Goal: Find specific page/section

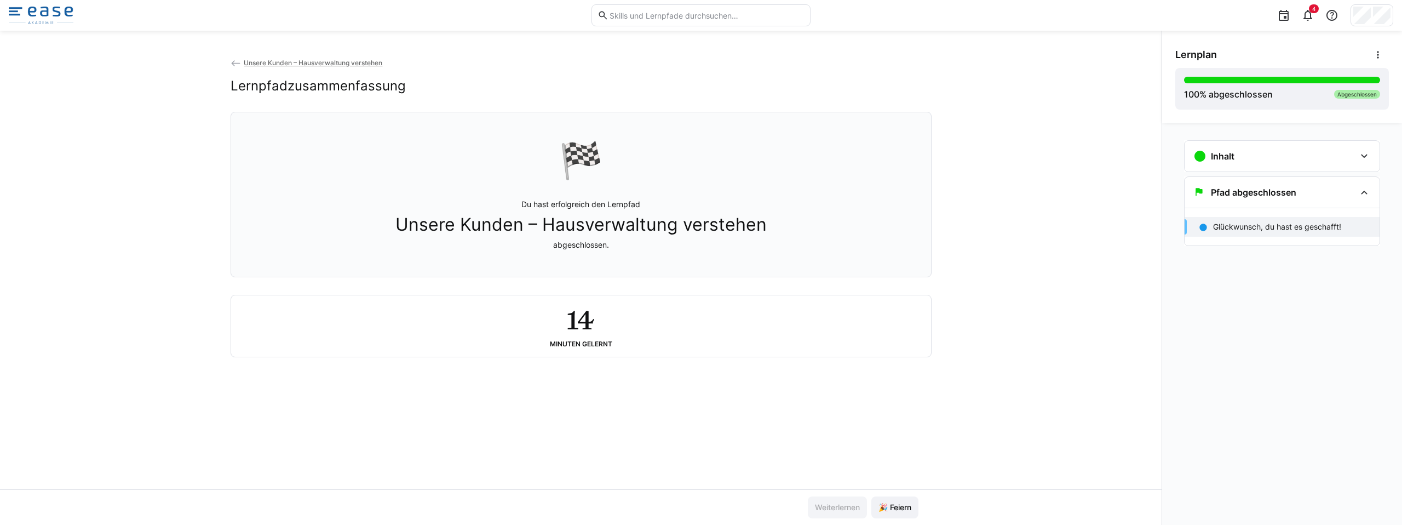
click at [45, 11] on img at bounding box center [41, 16] width 65 height 18
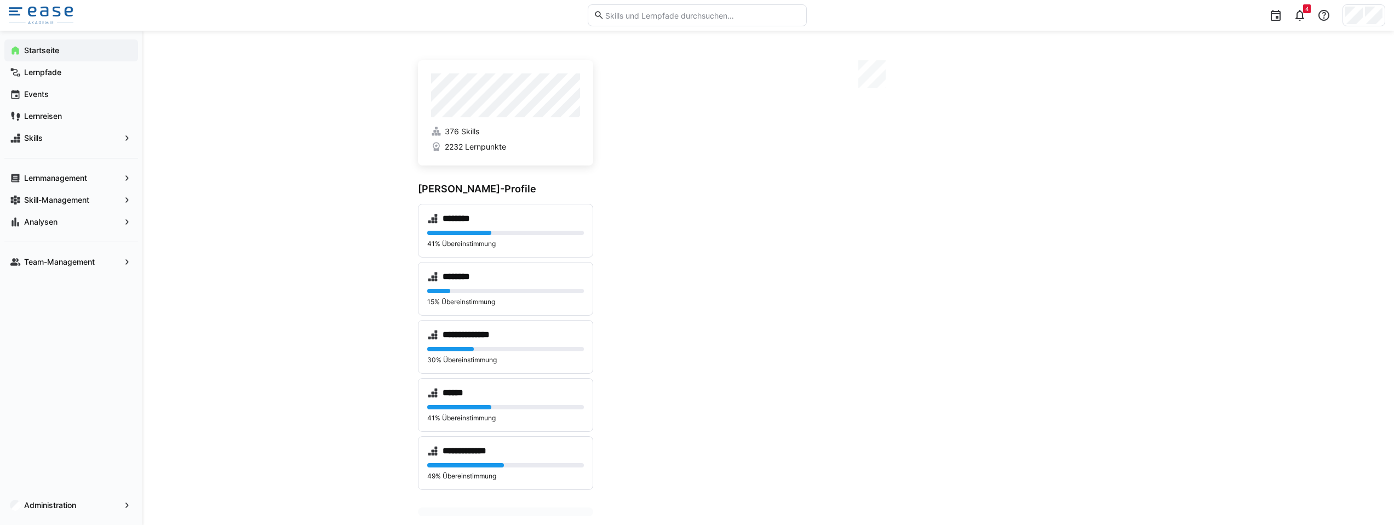
click at [624, 21] on eds-input at bounding box center [697, 15] width 219 height 22
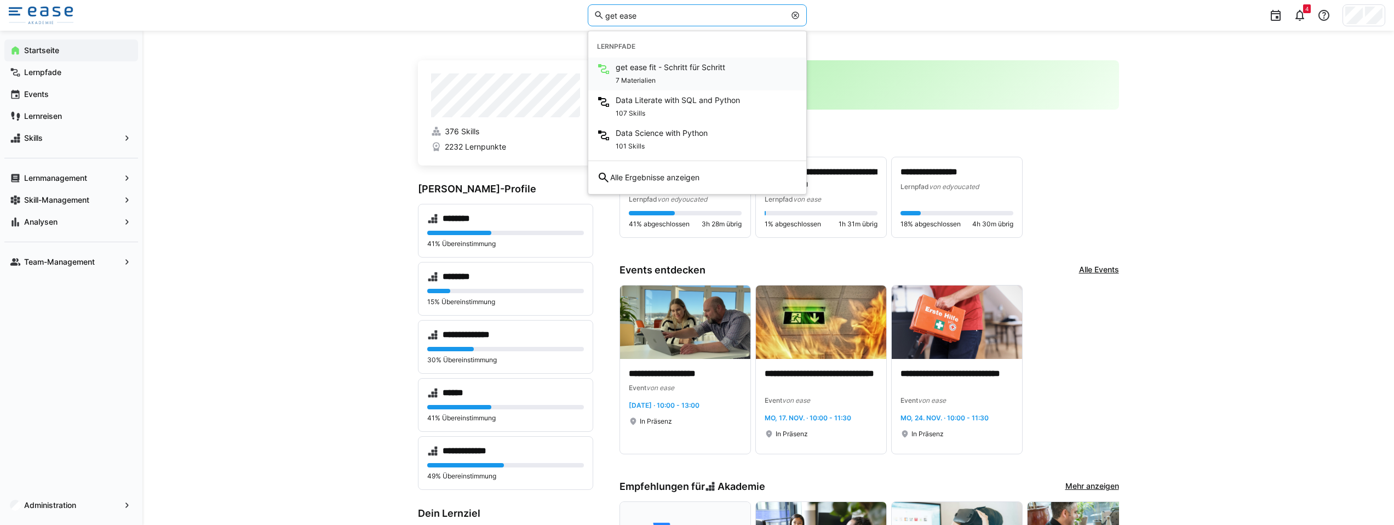
type input "get ease"
click at [671, 77] on div "7 Materialien" at bounding box center [671, 79] width 110 height 13
